Goal: Transaction & Acquisition: Purchase product/service

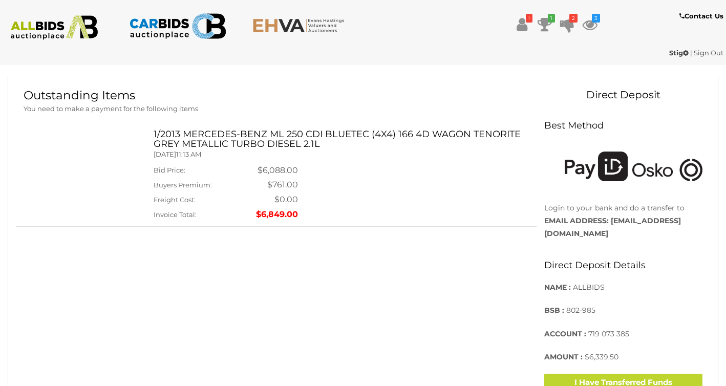
scroll to position [235, 0]
drag, startPoint x: 611, startPoint y: 222, endPoint x: 700, endPoint y: 222, distance: 89.1
click at [681, 222] on strong "274-637@allbids.com.au" at bounding box center [612, 227] width 137 height 22
click at [455, 290] on div "Outstanding Items You need to make a payment for the following items Outstandin…" at bounding box center [363, 248] width 694 height 318
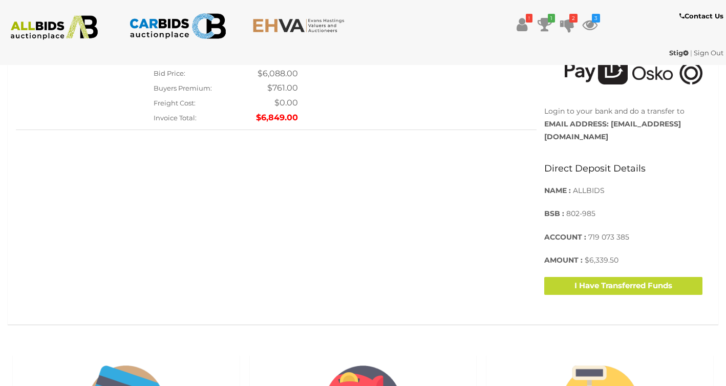
scroll to position [338, 0]
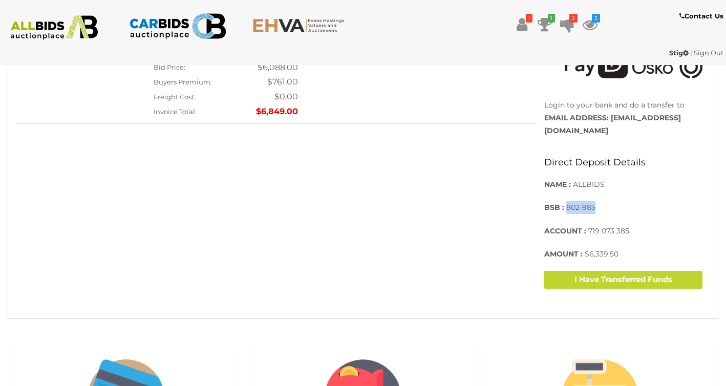
drag, startPoint x: 567, startPoint y: 195, endPoint x: 596, endPoint y: 195, distance: 29.2
click at [596, 201] on p "BSB : 802-985" at bounding box center [623, 207] width 158 height 13
copy span "802-985"
click at [587, 180] on span "ALLBIDS" at bounding box center [589, 184] width 32 height 9
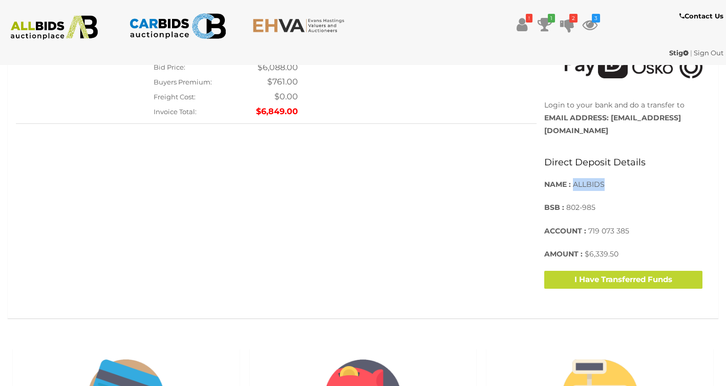
copy span "ALLBIDS"
drag, startPoint x: 588, startPoint y: 218, endPoint x: 632, endPoint y: 216, distance: 44.6
click at [632, 225] on p "ACCOUNT : 719 073 385" at bounding box center [623, 231] width 158 height 13
copy span "719 073 385"
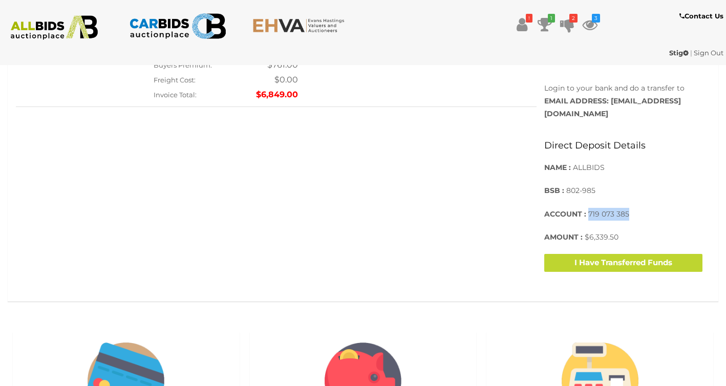
scroll to position [355, 0]
click at [637, 184] on p "BSB : 802-985" at bounding box center [623, 190] width 158 height 13
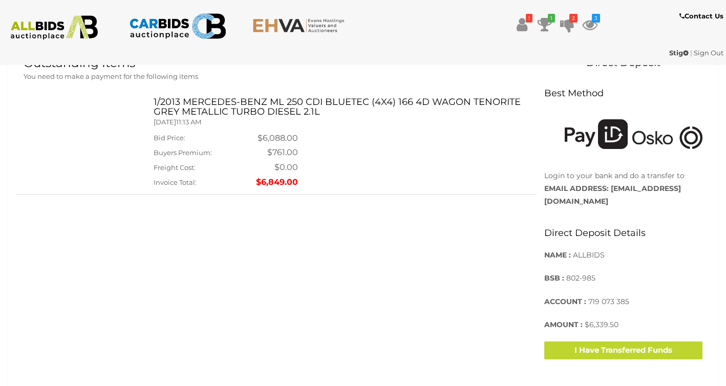
scroll to position [268, 0]
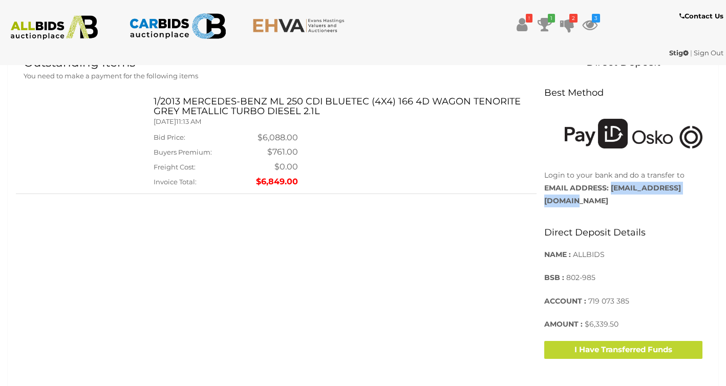
drag, startPoint x: 610, startPoint y: 189, endPoint x: 700, endPoint y: 188, distance: 90.1
click at [681, 188] on strong "274-637@allbids.com.au" at bounding box center [612, 194] width 137 height 22
copy strong "274-637@allbids.com.au"
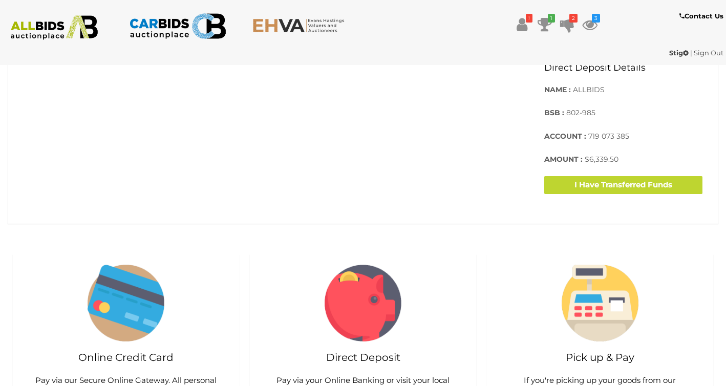
scroll to position [436, 0]
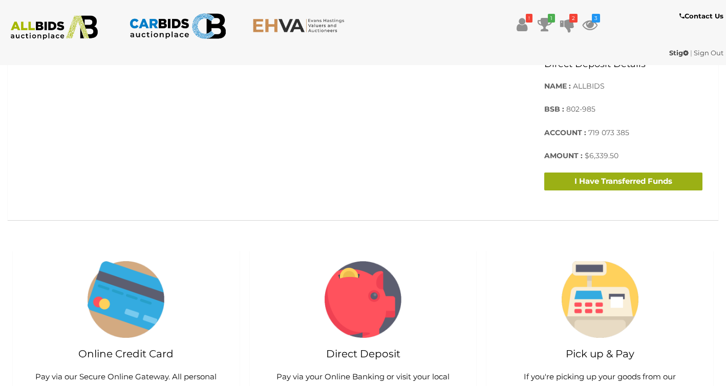
click at [619, 173] on button "I Have Transferred Funds" at bounding box center [623, 182] width 158 height 18
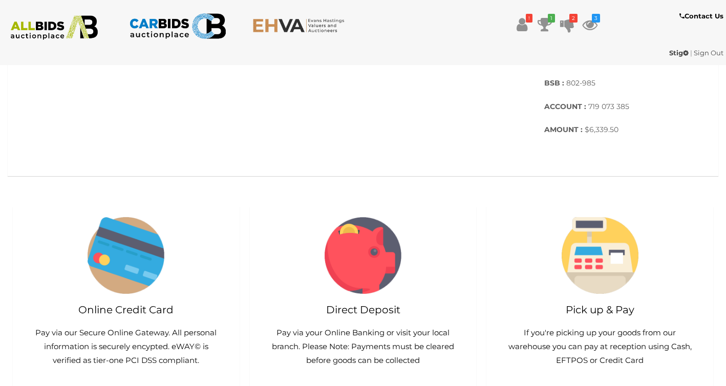
scroll to position [524, 0]
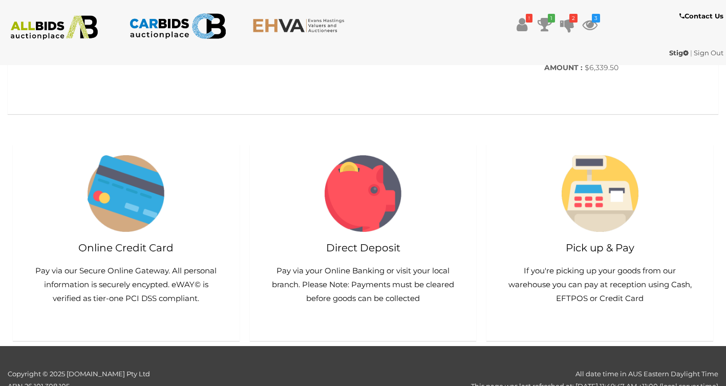
click at [117, 216] on img at bounding box center [126, 193] width 77 height 77
